Goal: Transaction & Acquisition: Purchase product/service

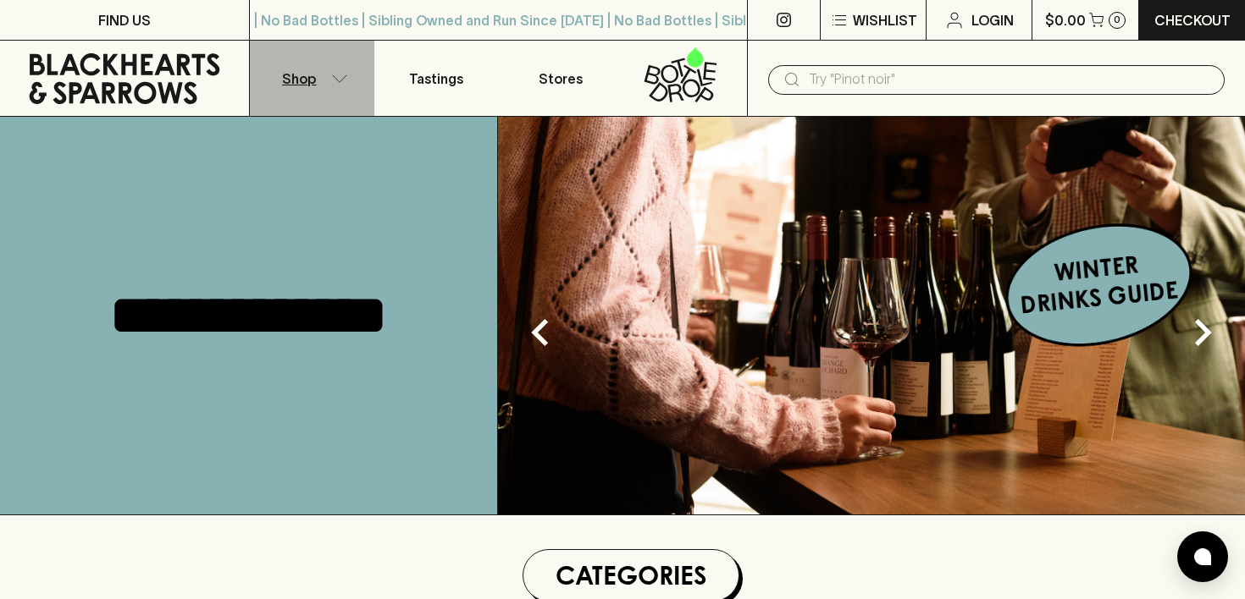
click at [329, 79] on button "Shop" at bounding box center [312, 78] width 124 height 75
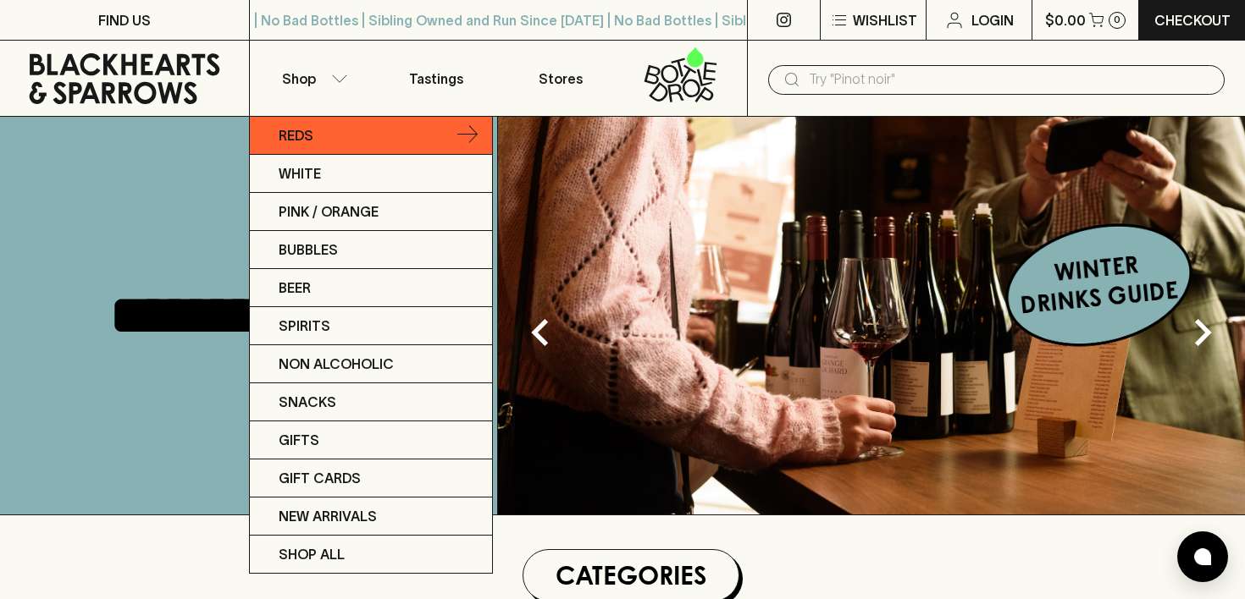
click at [297, 134] on p "Reds" at bounding box center [296, 135] width 35 height 20
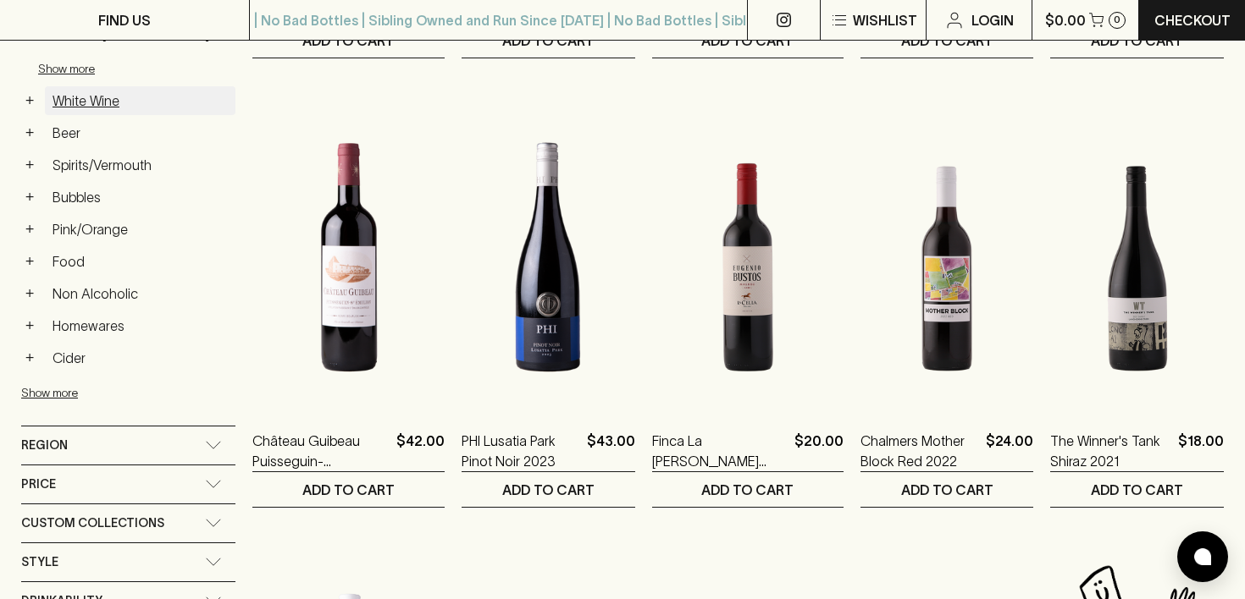
scroll to position [826, 0]
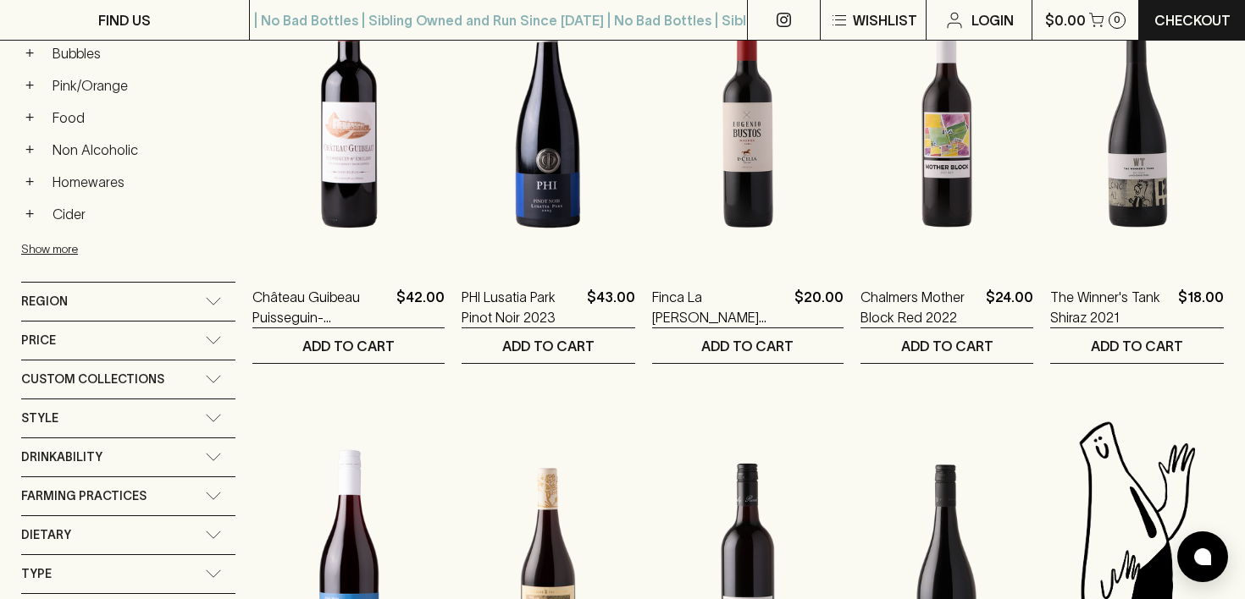
click at [116, 300] on div "Region" at bounding box center [113, 301] width 184 height 21
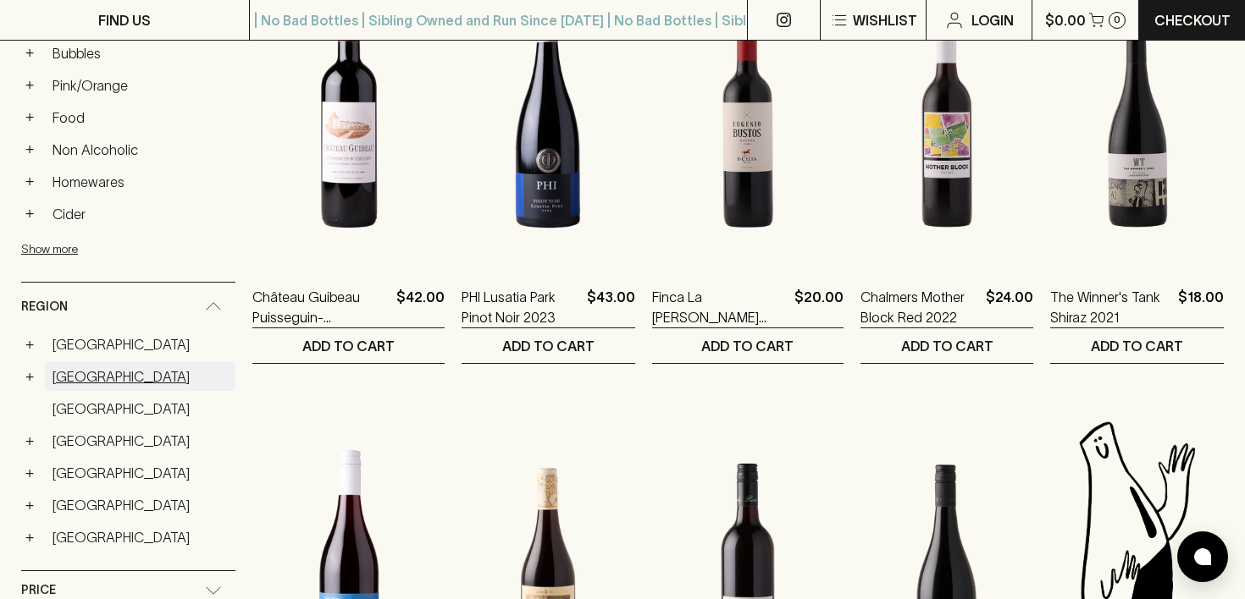
click at [90, 377] on link "[GEOGRAPHIC_DATA]" at bounding box center [140, 376] width 191 height 29
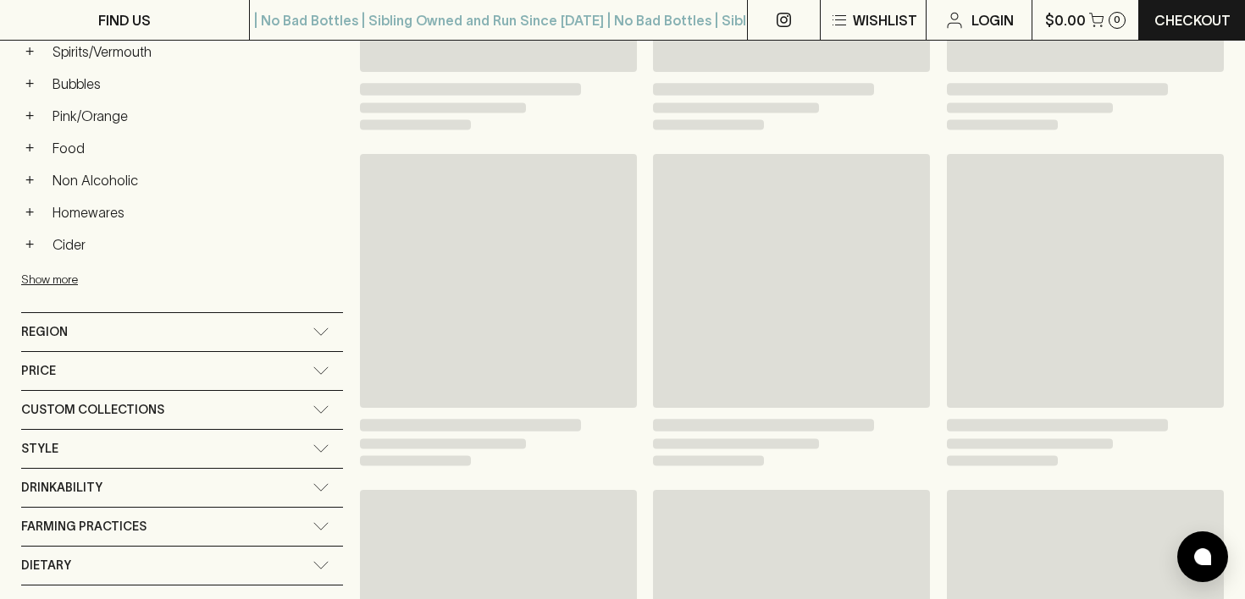
scroll to position [856, 0]
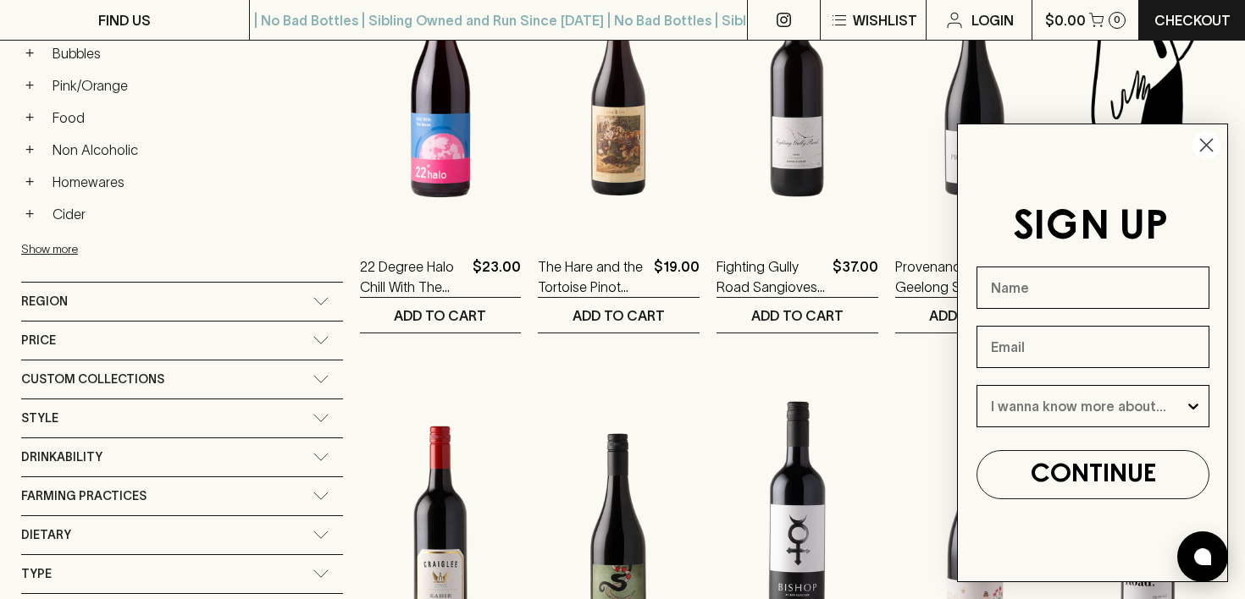
click at [1213, 140] on circle "Close dialog" at bounding box center [1206, 145] width 28 height 28
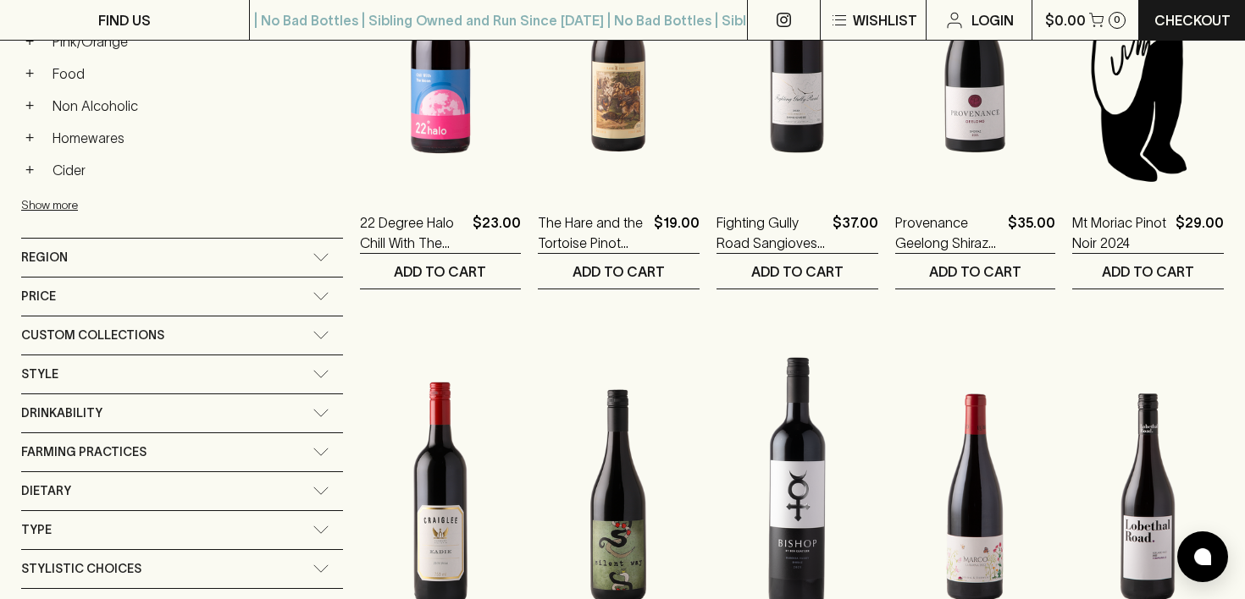
scroll to position [899, 0]
click at [168, 240] on div "Region" at bounding box center [182, 259] width 322 height 38
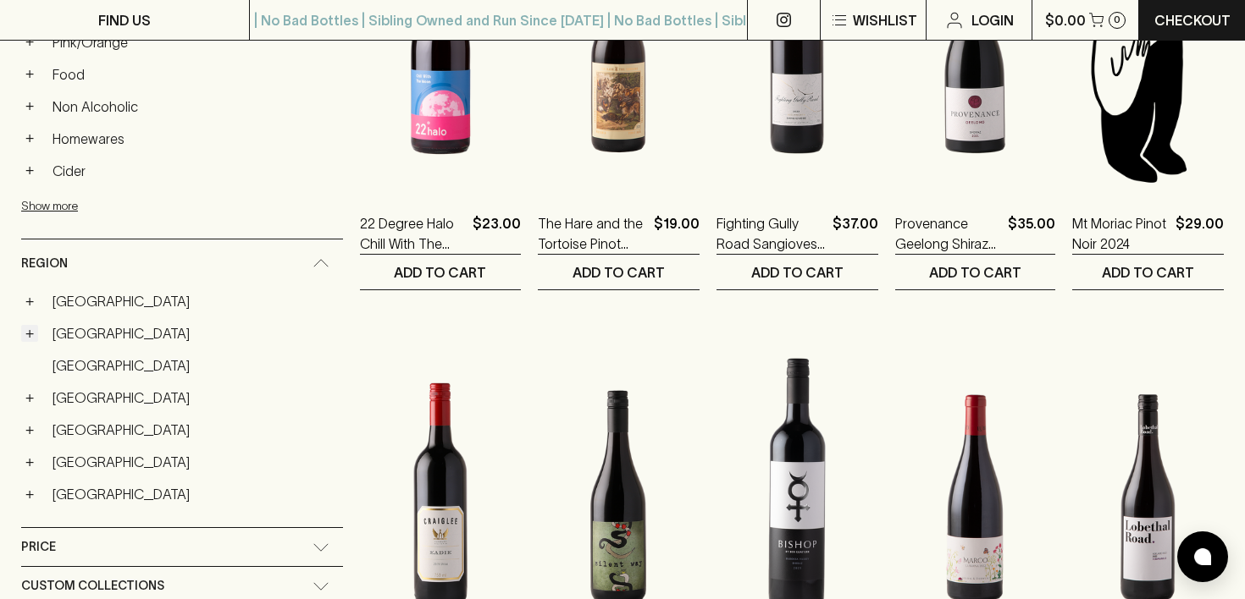
click at [28, 334] on button "+" at bounding box center [29, 333] width 17 height 17
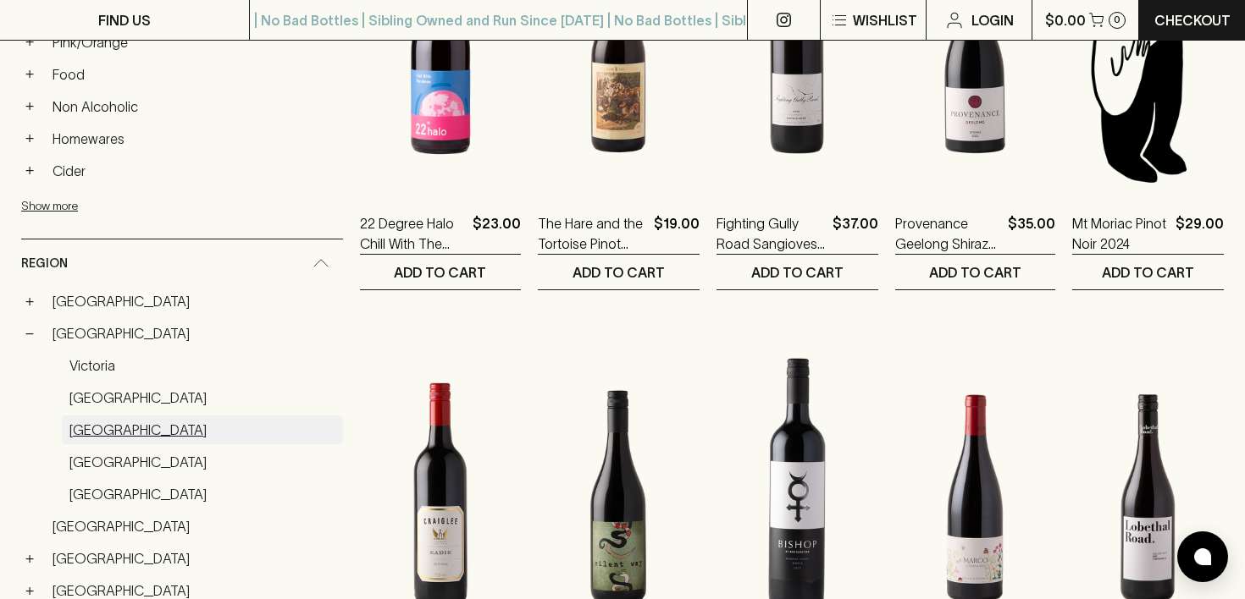
click at [109, 429] on link "[GEOGRAPHIC_DATA]" at bounding box center [202, 430] width 281 height 29
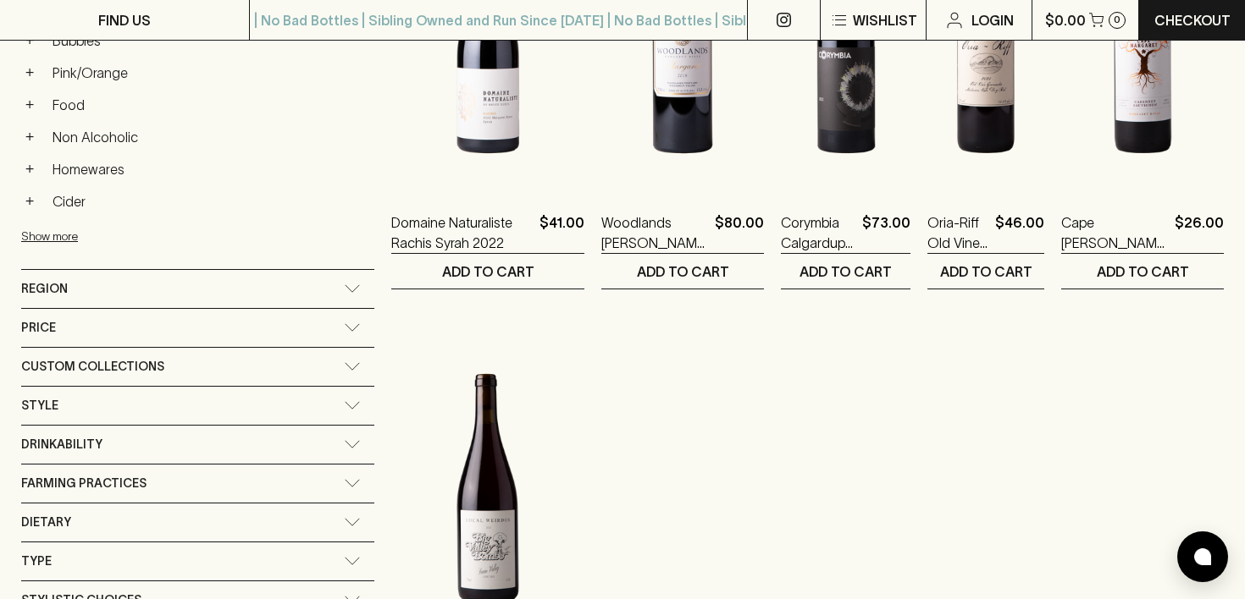
scroll to position [743, 0]
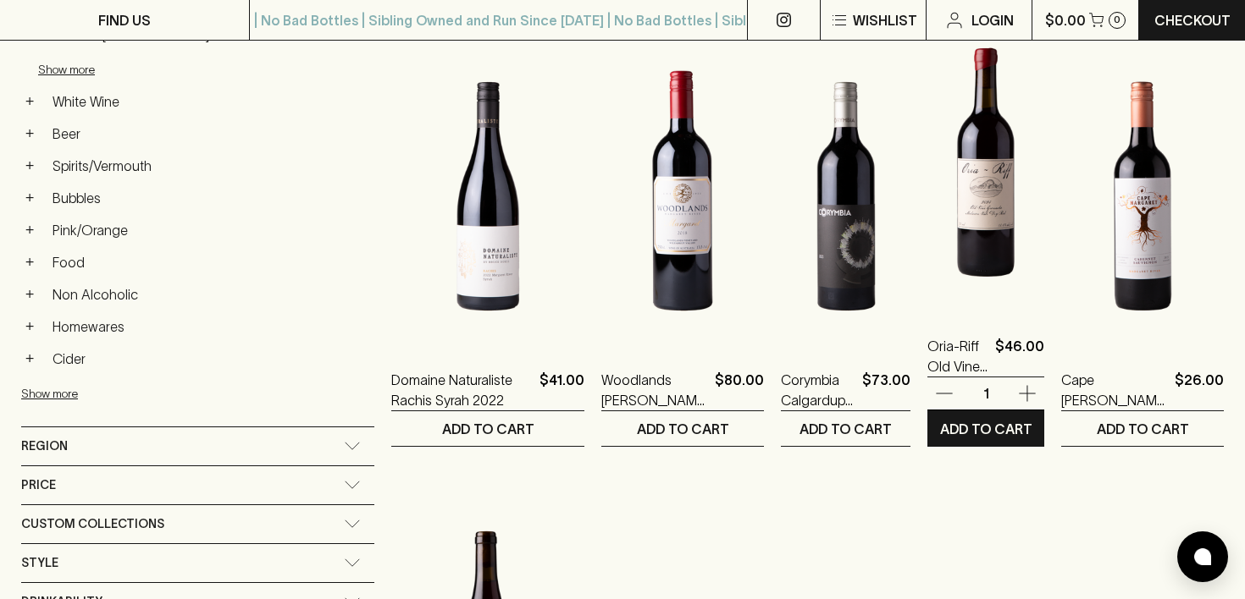
click at [997, 239] on img at bounding box center [985, 162] width 117 height 296
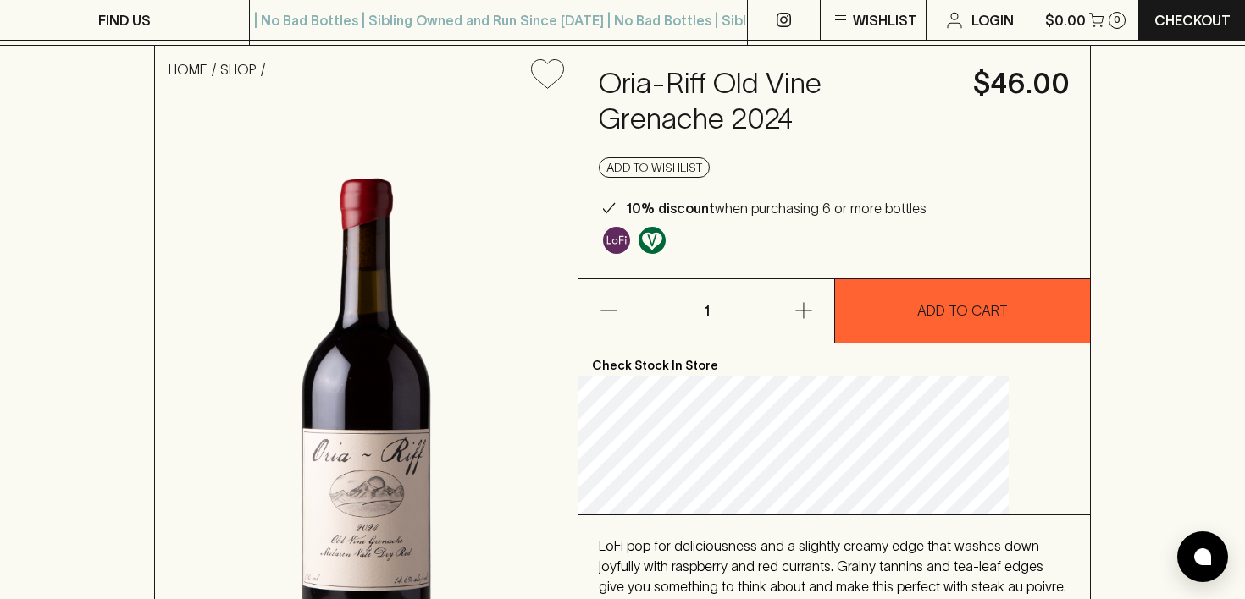
scroll to position [144, 0]
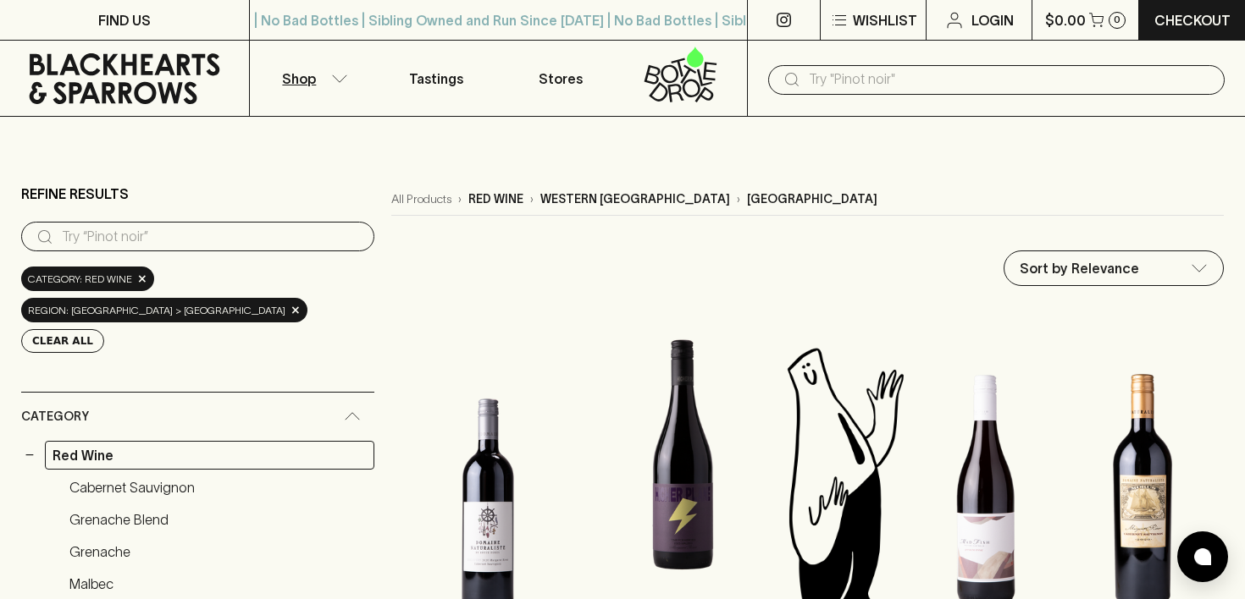
scroll to position [430, 0]
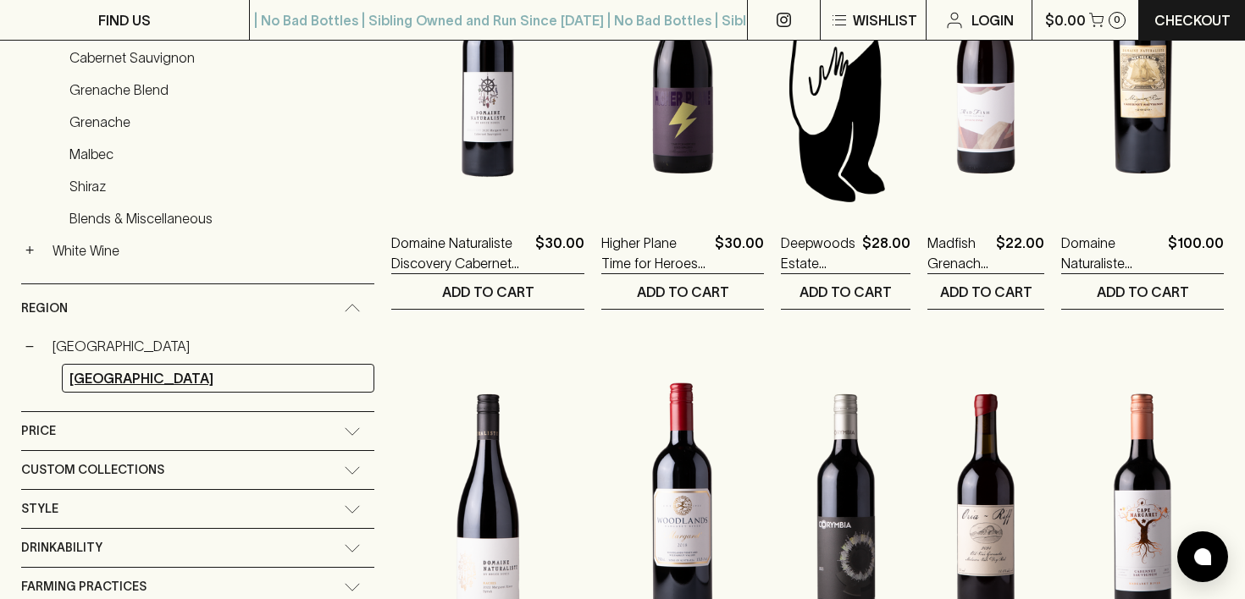
click at [151, 364] on link "[GEOGRAPHIC_DATA]" at bounding box center [218, 378] width 312 height 29
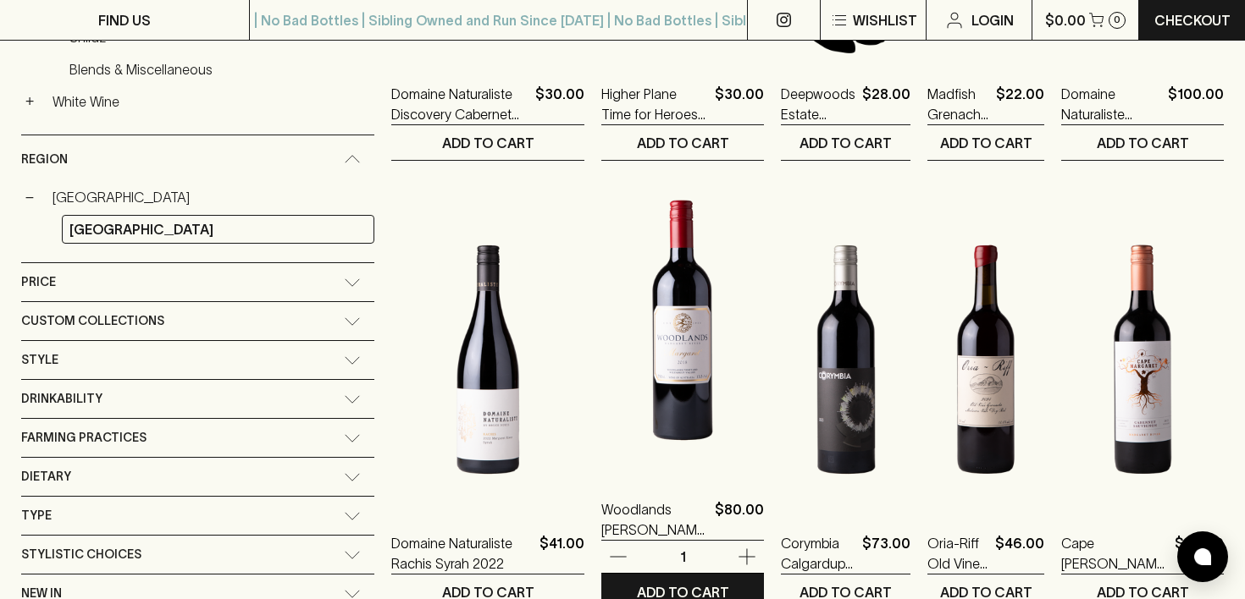
scroll to position [736, 0]
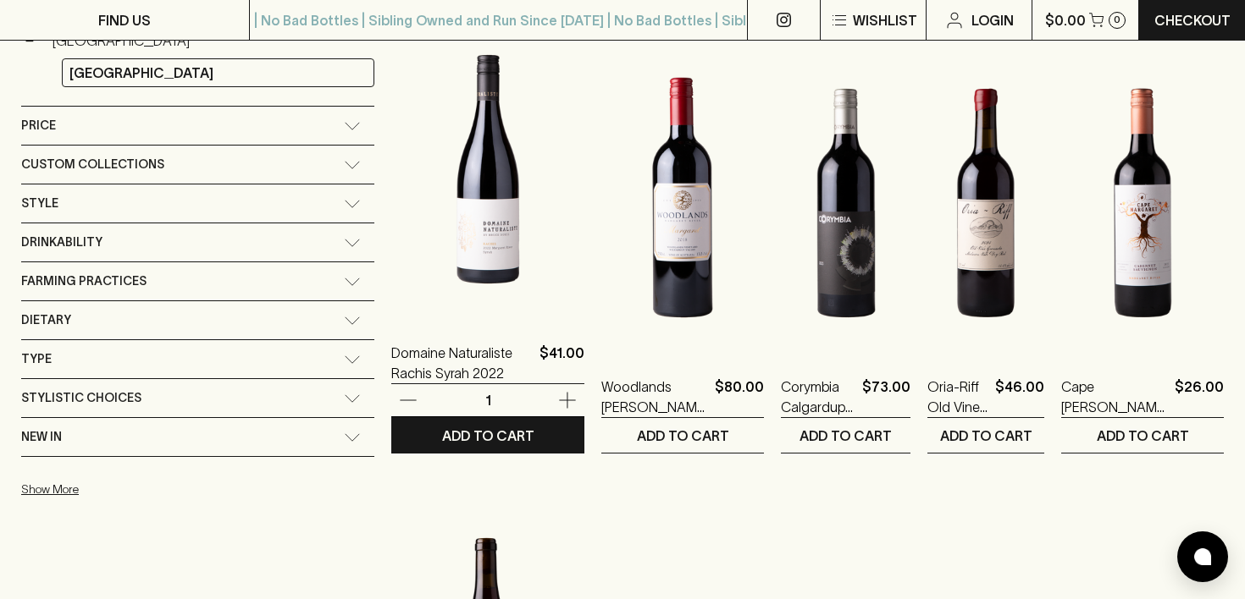
click at [490, 237] on img at bounding box center [487, 169] width 193 height 296
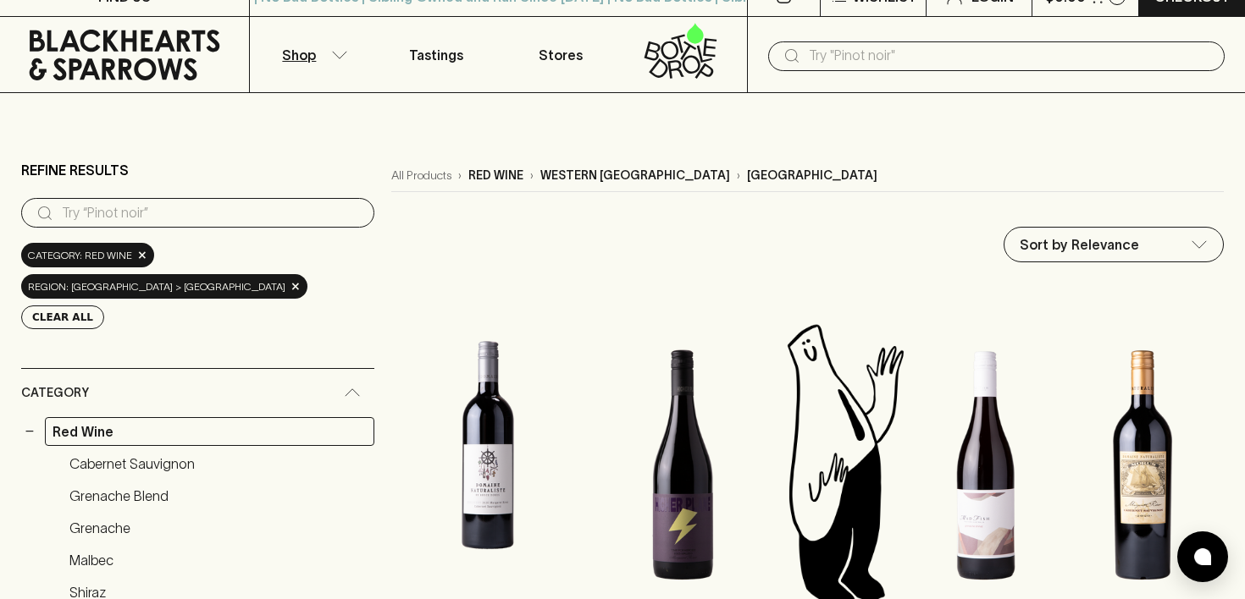
scroll to position [22, 0]
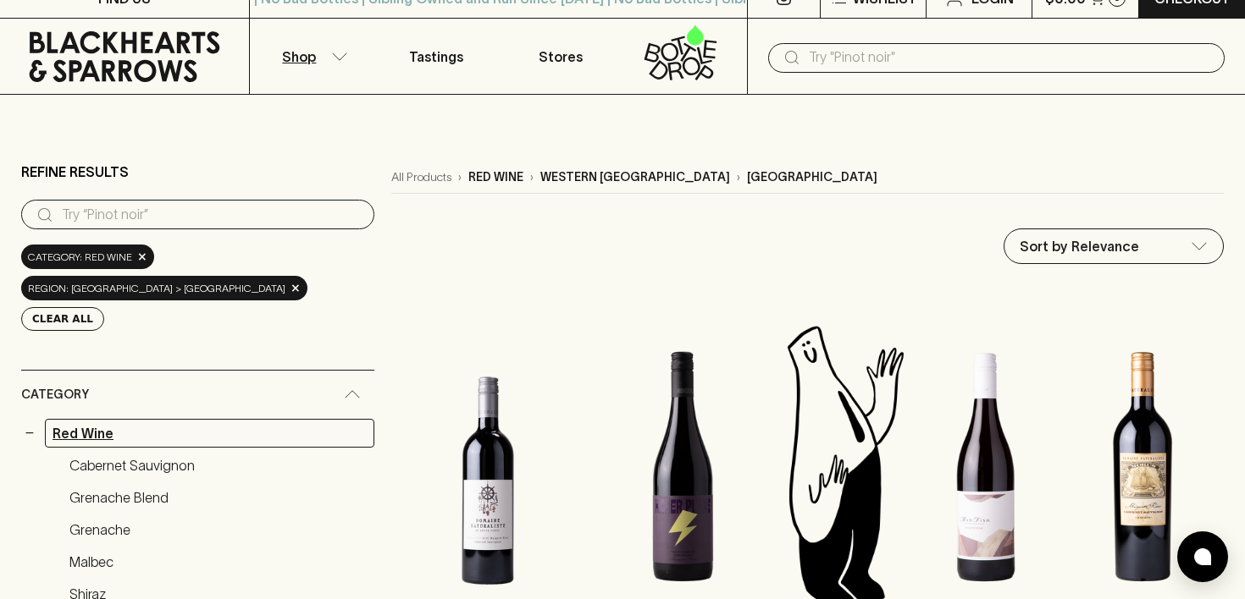
click at [77, 419] on link "Red Wine" at bounding box center [209, 433] width 329 height 29
click at [159, 451] on link "Cabernet Sauvignon" at bounding box center [218, 465] width 312 height 29
